Goal: Communication & Community: Share content

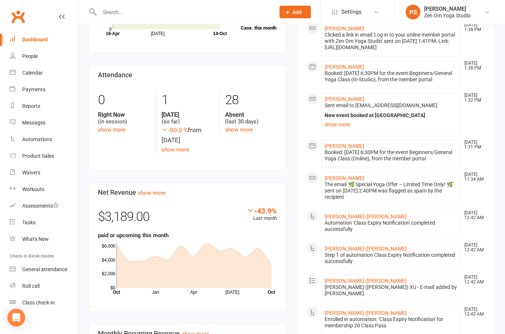
scroll to position [283, 0]
click at [335, 181] on link "Elham Kheir" at bounding box center [344, 178] width 40 height 6
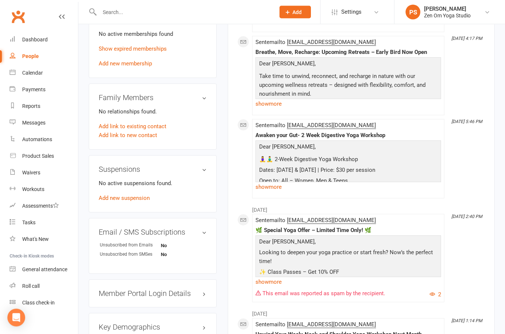
scroll to position [322, 0]
click at [0, 0] on link "edit" at bounding box center [0, 0] width 0 height 0
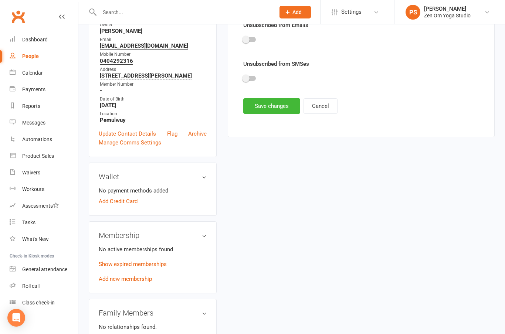
scroll to position [57, 0]
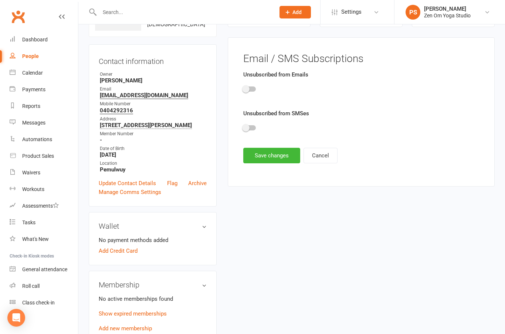
click at [250, 91] on div at bounding box center [249, 88] width 13 height 5
click at [243, 88] on input "checkbox" at bounding box center [243, 88] width 0 height 0
checkbox input "true"
click at [248, 129] on span at bounding box center [245, 127] width 7 height 7
click at [243, 127] on input "checkbox" at bounding box center [243, 127] width 0 height 0
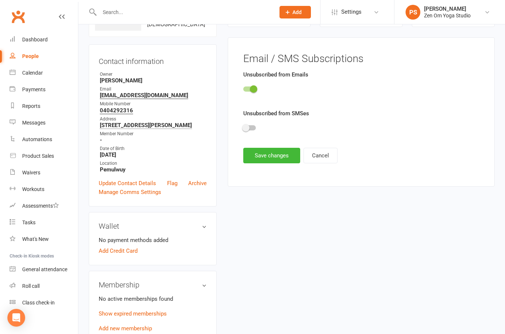
checkbox input "true"
click at [268, 153] on button "Save changes" at bounding box center [271, 156] width 57 height 16
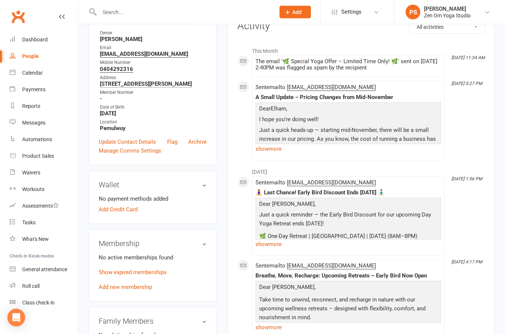
scroll to position [0, 0]
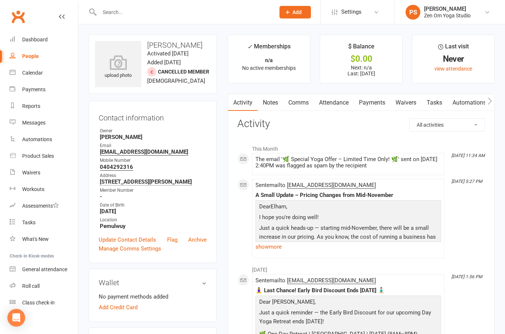
click at [36, 72] on div "Calendar" at bounding box center [32, 73] width 21 height 6
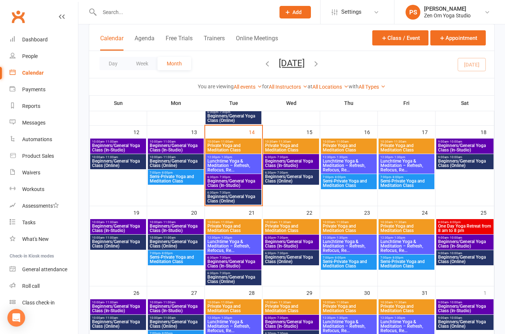
scroll to position [187, 0]
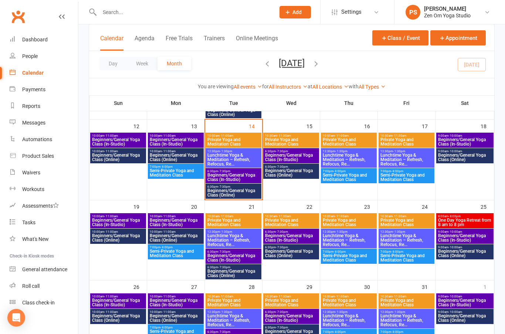
click at [244, 192] on span "Beginners/General Yoga Class (Online)" at bounding box center [233, 192] width 53 height 9
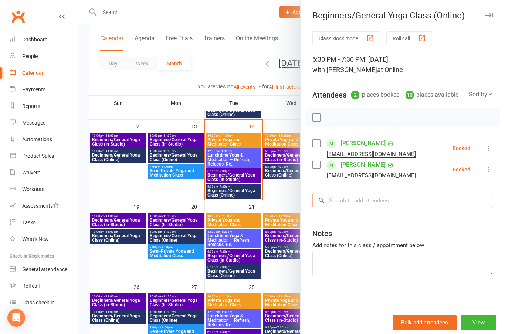
click at [367, 199] on input "search" at bounding box center [402, 201] width 181 height 16
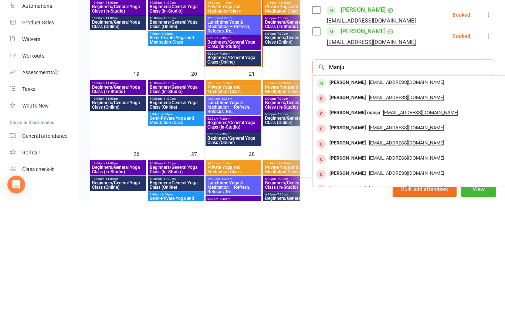
type input "Manju"
click at [350, 211] on div "Manju Alves" at bounding box center [347, 216] width 43 height 11
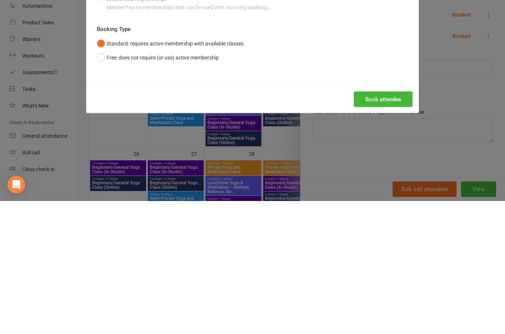
scroll to position [320, 0]
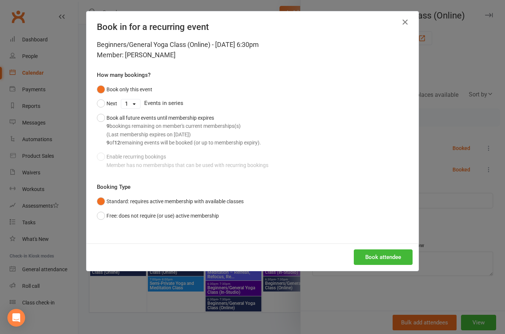
click at [397, 255] on button "Book attendee" at bounding box center [383, 257] width 59 height 16
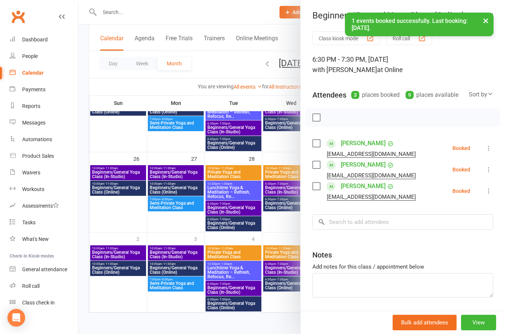
click at [483, 323] on button "View" at bounding box center [478, 323] width 35 height 16
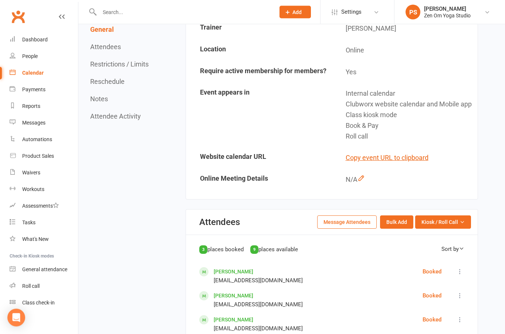
click at [347, 227] on button "Message Attendees" at bounding box center [347, 222] width 60 height 13
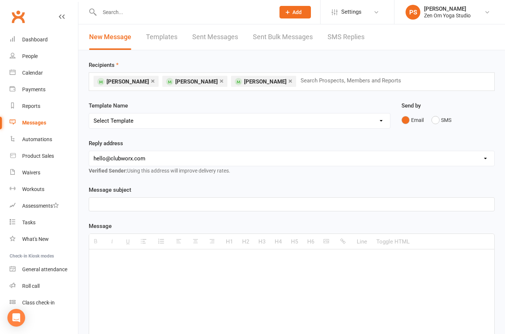
click at [315, 160] on select "hello@clubworx.com info@zenomyoga.com.au" at bounding box center [291, 158] width 405 height 15
select select "1"
click at [252, 199] on div at bounding box center [291, 204] width 405 height 13
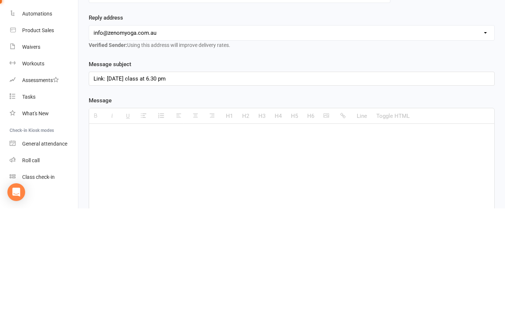
click at [170, 256] on p at bounding box center [292, 260] width 396 height 9
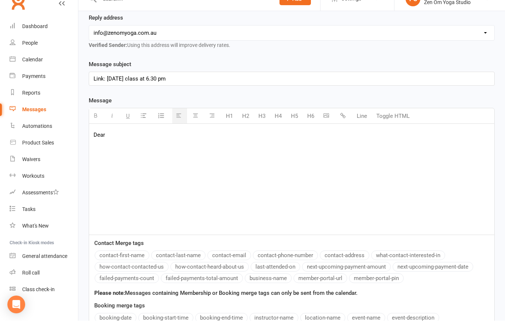
scroll to position [123, 0]
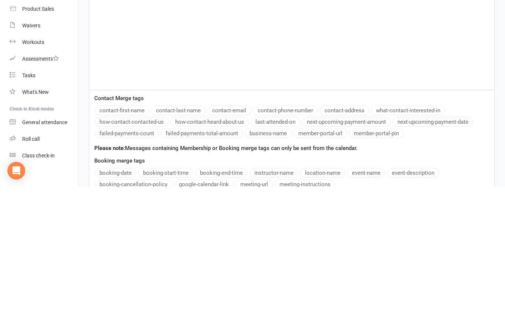
click at [126, 253] on button "contact-first-name" at bounding box center [122, 258] width 55 height 10
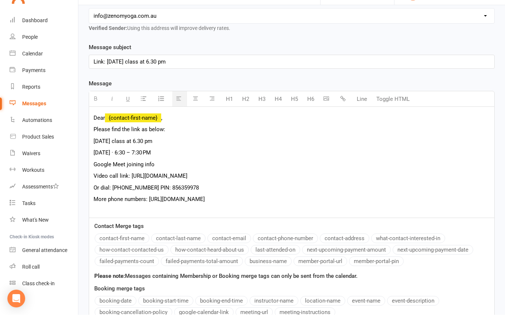
click at [131, 192] on span "Video call link: https://meet.google.com/kug-bnka-dyg" at bounding box center [141, 195] width 94 height 7
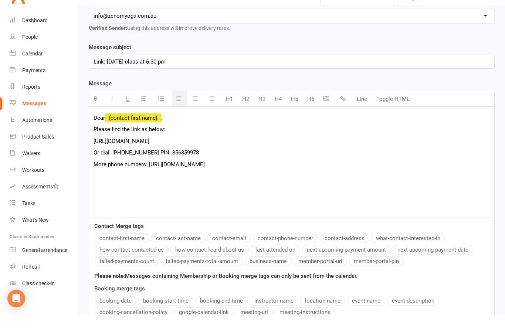
click at [99, 169] on span "Or dial: +61 2 9051 5995 PIN: 856359978" at bounding box center [146, 172] width 105 height 7
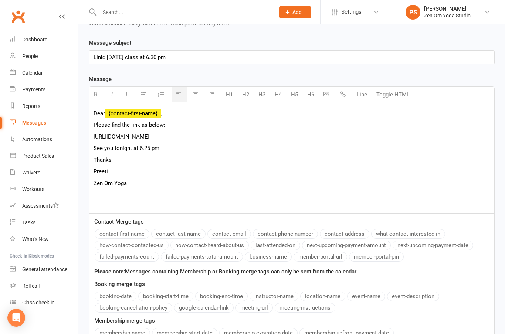
scroll to position [266, 0]
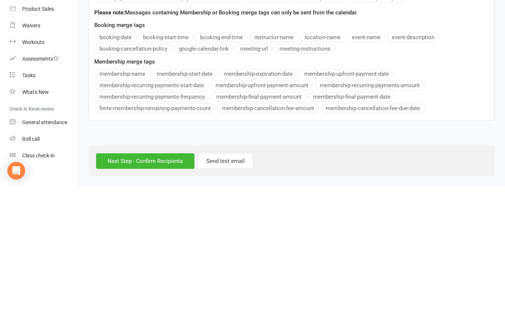
click at [155, 300] on input "Next Step - Confirm Recipients" at bounding box center [145, 308] width 98 height 16
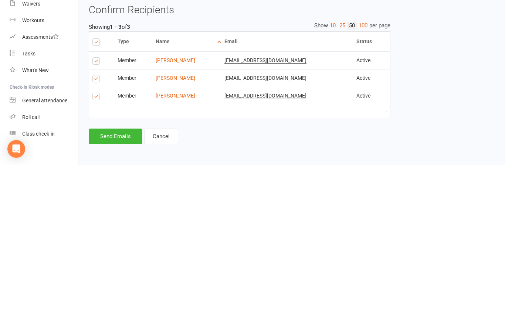
click at [124, 298] on button "Send Emails" at bounding box center [116, 306] width 54 height 16
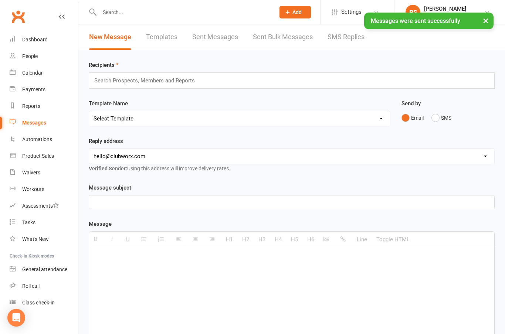
click at [37, 40] on div "Dashboard" at bounding box center [35, 40] width 26 height 6
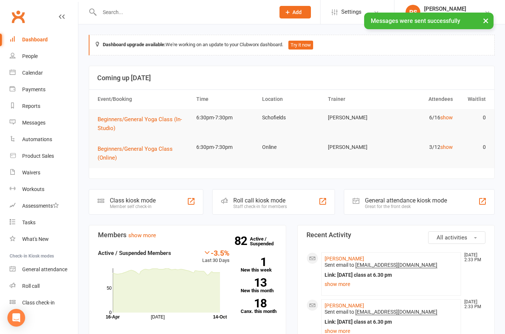
click at [446, 119] on link "show" at bounding box center [446, 118] width 13 height 6
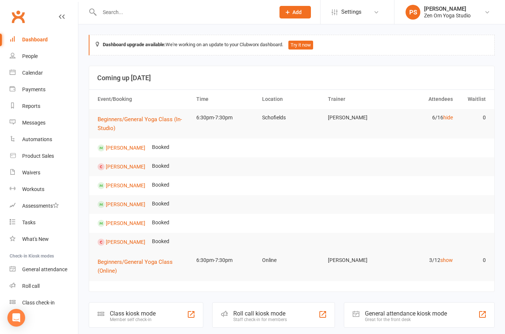
click at [125, 168] on link "[PERSON_NAME]" at bounding box center [126, 166] width 40 height 6
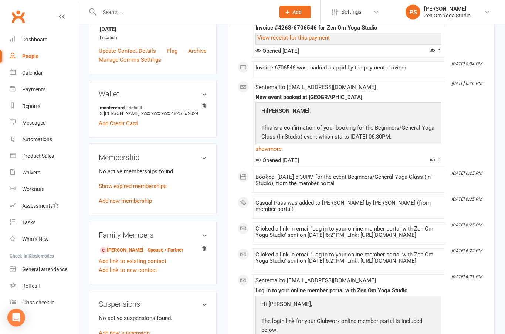
scroll to position [177, 0]
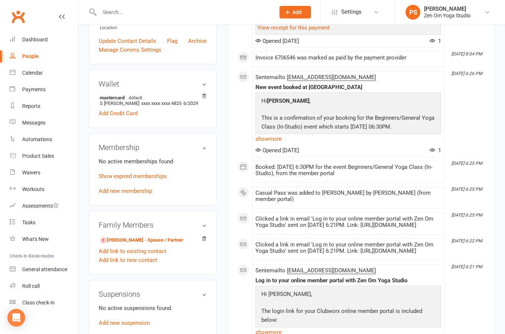
click at [141, 244] on link "Vanessa Whitbread - Spouse / Partner" at bounding box center [142, 241] width 84 height 8
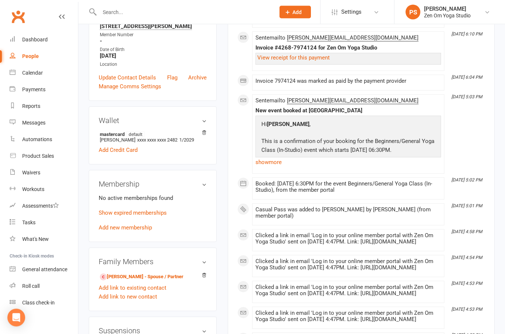
scroll to position [147, 0]
click at [145, 281] on link "sam Hughes - Spouse / Partner" at bounding box center [142, 277] width 84 height 8
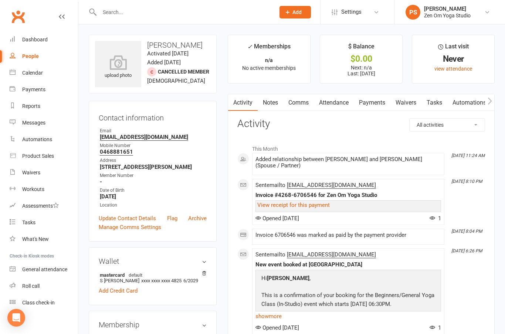
click at [402, 100] on link "Waivers" at bounding box center [405, 102] width 31 height 17
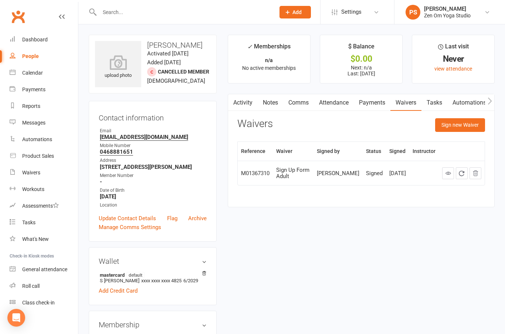
click at [446, 169] on link at bounding box center [448, 173] width 12 height 12
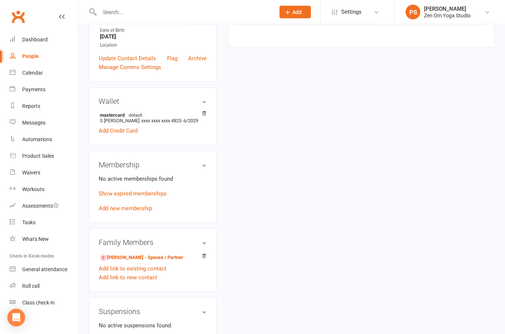
scroll to position [160, 0]
click at [149, 262] on link "Vanessa Whitbread - Spouse / Partner" at bounding box center [142, 258] width 84 height 8
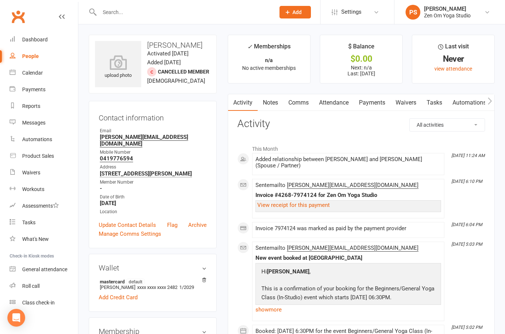
click at [406, 104] on link "Waivers" at bounding box center [405, 102] width 31 height 17
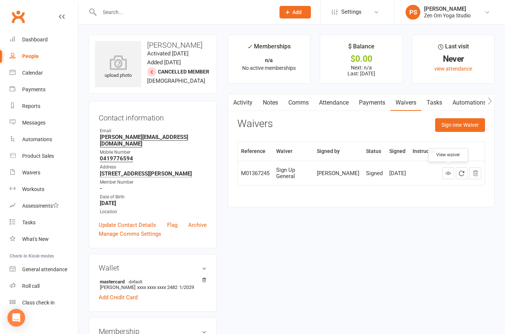
click at [445, 173] on icon at bounding box center [448, 173] width 6 height 6
click at [40, 37] on div "Dashboard" at bounding box center [35, 40] width 26 height 6
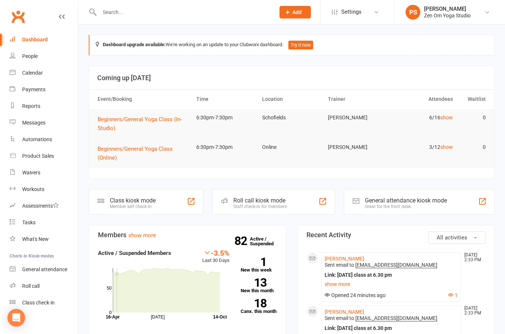
click at [36, 75] on div "Calendar" at bounding box center [32, 73] width 21 height 6
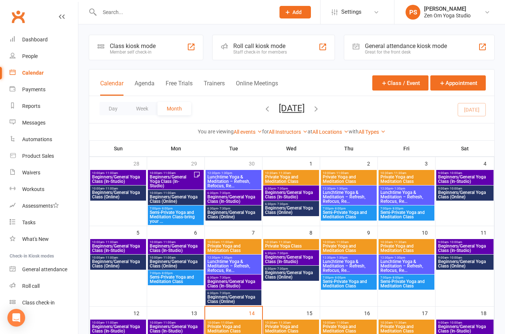
click at [238, 283] on span "Beginners/General Yoga Class (In-Studio)" at bounding box center [233, 283] width 53 height 9
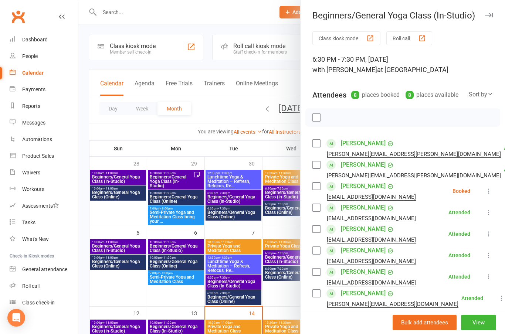
click at [487, 18] on button "button" at bounding box center [488, 15] width 9 height 9
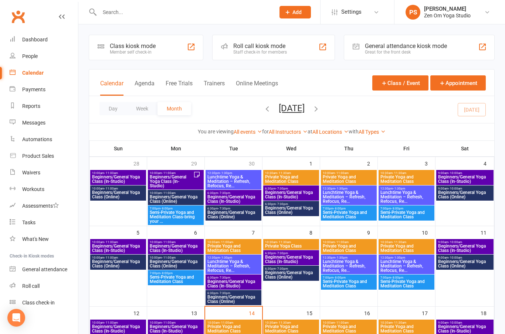
click at [238, 196] on span "Beginners/General Yoga Class (In-Studio)" at bounding box center [233, 199] width 53 height 9
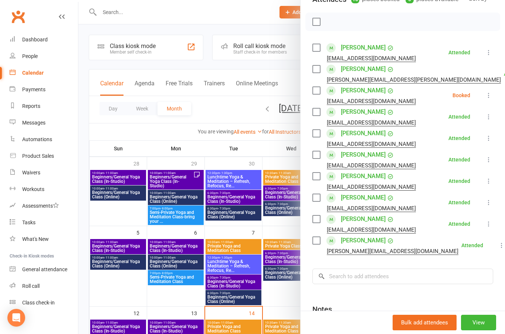
scroll to position [96, 0]
click at [353, 132] on link "Julie Lyons" at bounding box center [363, 133] width 45 height 12
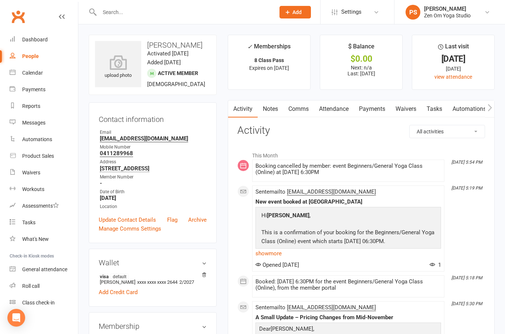
click at [270, 253] on link "show more" at bounding box center [348, 253] width 186 height 10
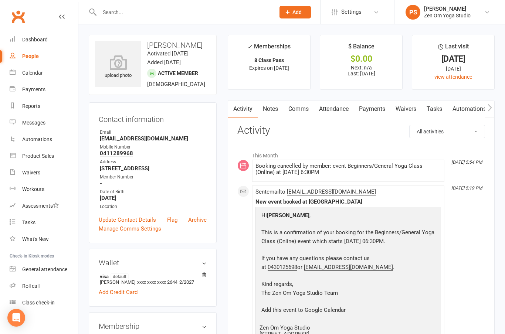
click at [38, 74] on div "Calendar" at bounding box center [32, 73] width 21 height 6
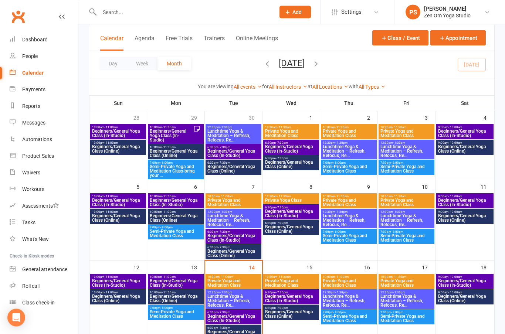
click at [299, 295] on span "Beginners/General Yoga Class (In-Studio)" at bounding box center [291, 299] width 53 height 9
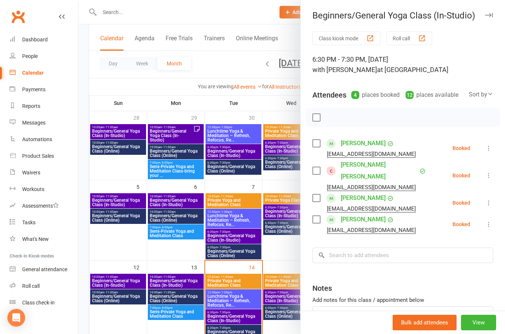
click at [490, 14] on icon "button" at bounding box center [489, 15] width 8 height 4
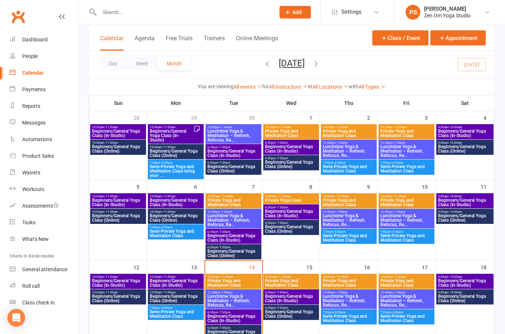
scroll to position [42, 0]
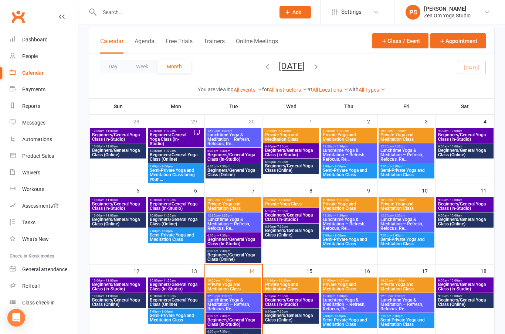
click at [263, 69] on icon "button" at bounding box center [267, 66] width 8 height 8
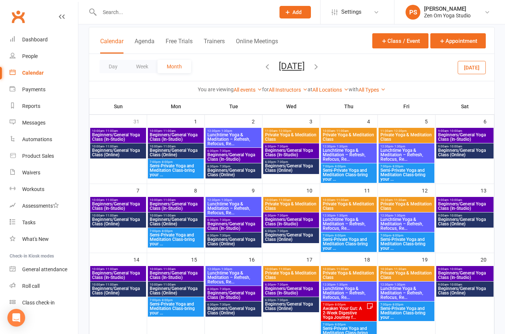
click at [234, 152] on span "6:30pm - 7:30pm" at bounding box center [233, 150] width 53 height 3
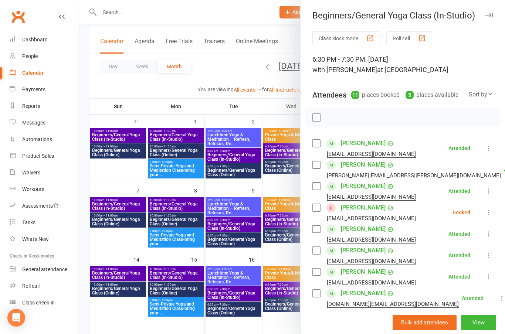
scroll to position [0, 0]
click at [487, 17] on icon "button" at bounding box center [489, 15] width 8 height 4
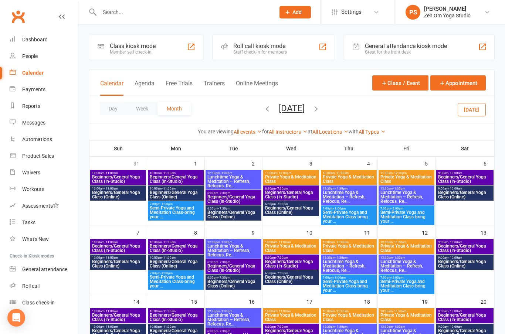
click at [181, 171] on span "10:00am - 11:00am" at bounding box center [175, 172] width 53 height 3
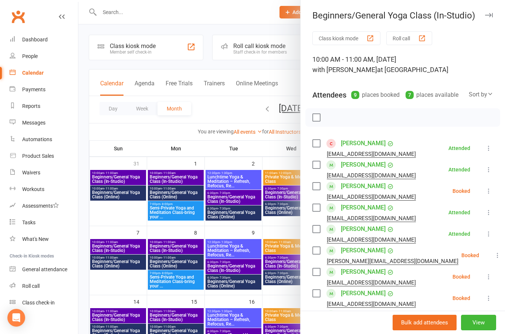
click at [488, 17] on icon "button" at bounding box center [489, 15] width 8 height 4
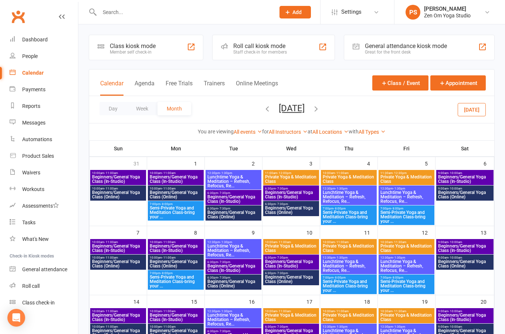
click at [242, 196] on span "Beginners/General Yoga Class (In-Studio)" at bounding box center [233, 199] width 53 height 9
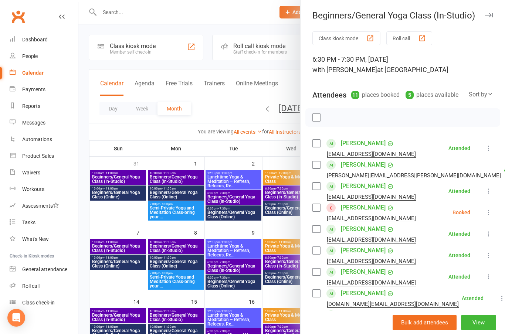
click at [493, 18] on button "button" at bounding box center [488, 15] width 9 height 9
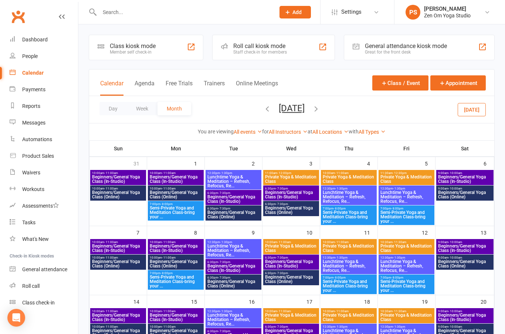
click at [302, 192] on span "Beginners/General Yoga Class (In-Studio)" at bounding box center [291, 194] width 53 height 9
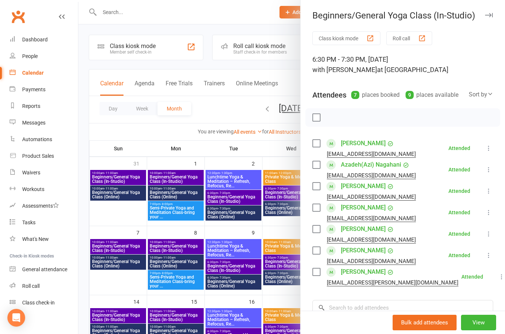
click at [492, 19] on button "button" at bounding box center [488, 15] width 9 height 9
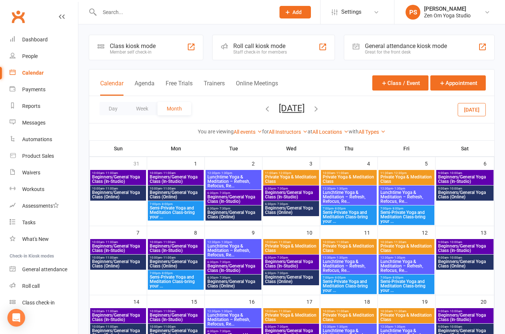
click at [35, 38] on div "Dashboard" at bounding box center [35, 40] width 26 height 6
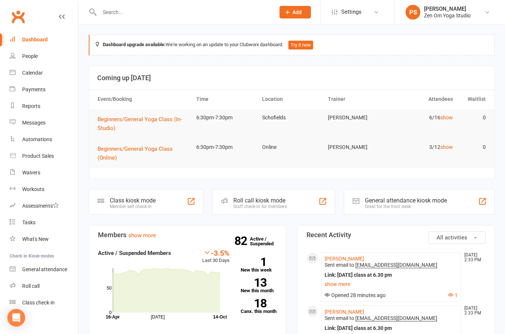
click at [40, 92] on div "Payments" at bounding box center [33, 89] width 23 height 6
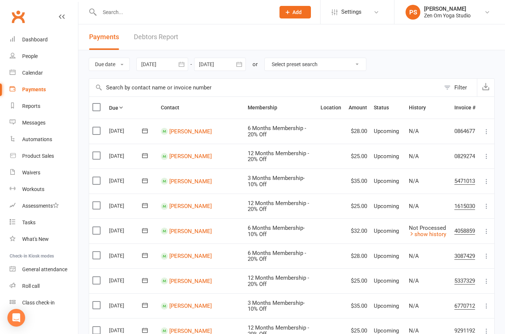
click at [159, 13] on input "text" at bounding box center [183, 12] width 173 height 10
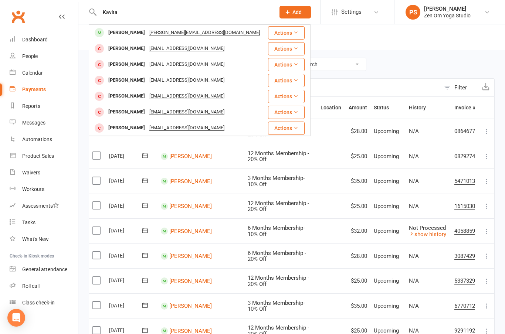
type input "Kavita"
click at [121, 33] on div "Kavita Singh" at bounding box center [126, 32] width 41 height 11
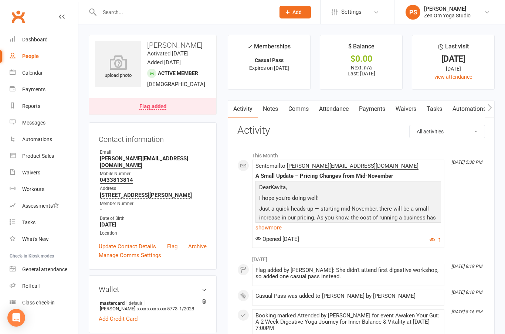
click at [178, 115] on link "Flag added" at bounding box center [152, 106] width 127 height 16
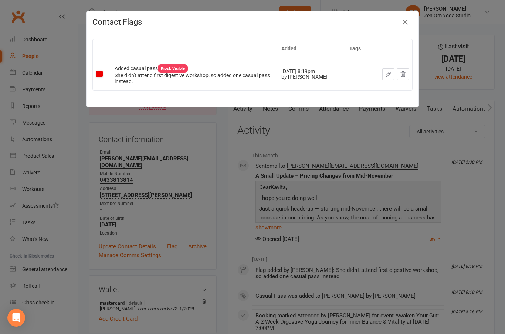
click at [405, 27] on button "button" at bounding box center [405, 22] width 12 height 12
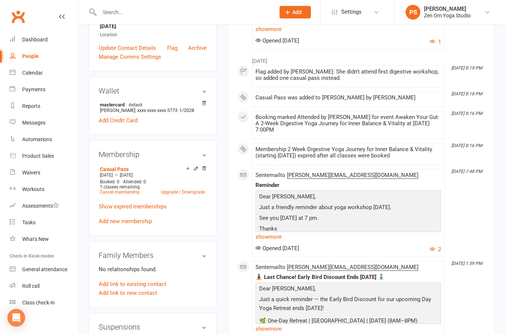
scroll to position [228, 0]
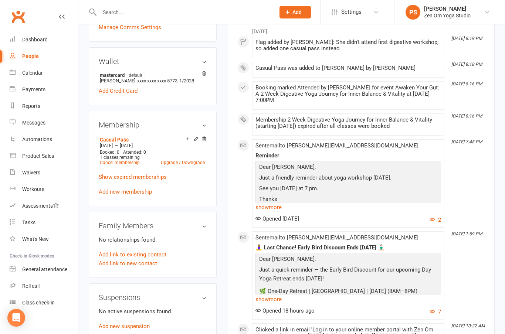
click at [489, 15] on link "PS Preeti Shah Zen Om Yoga Studio" at bounding box center [449, 12] width 88 height 15
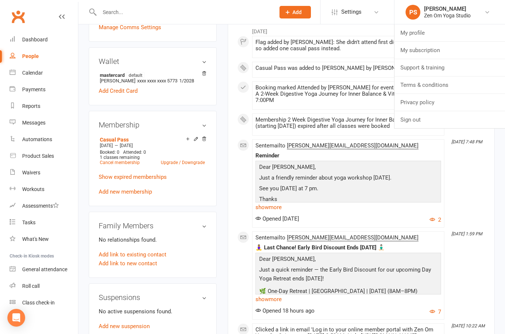
click at [444, 120] on link "Sign out" at bounding box center [449, 119] width 111 height 17
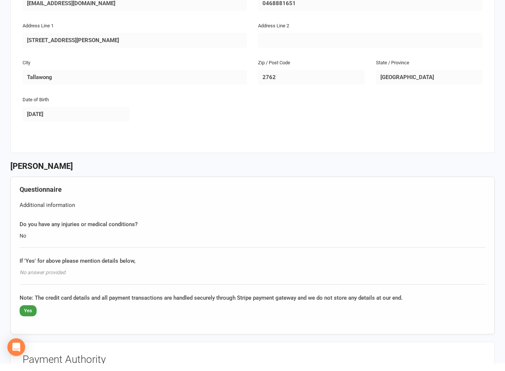
scroll to position [182, 0]
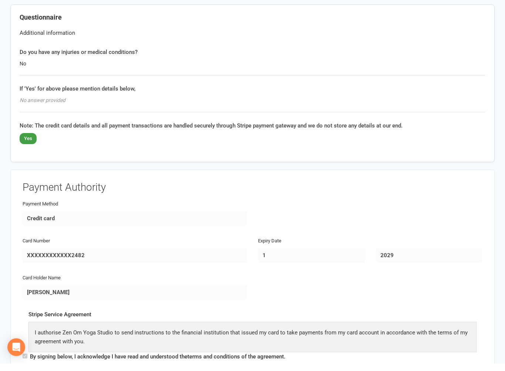
scroll to position [338, 0]
